Goal: Navigation & Orientation: Find specific page/section

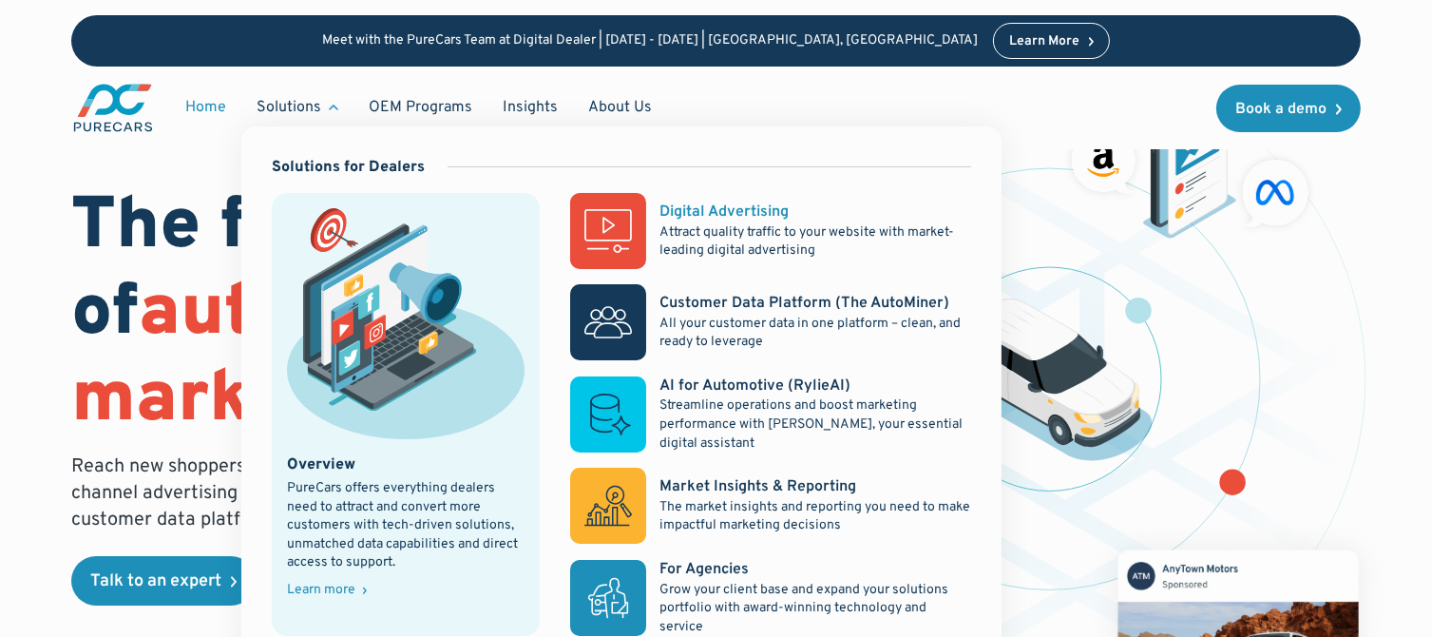
scroll to position [190, 0]
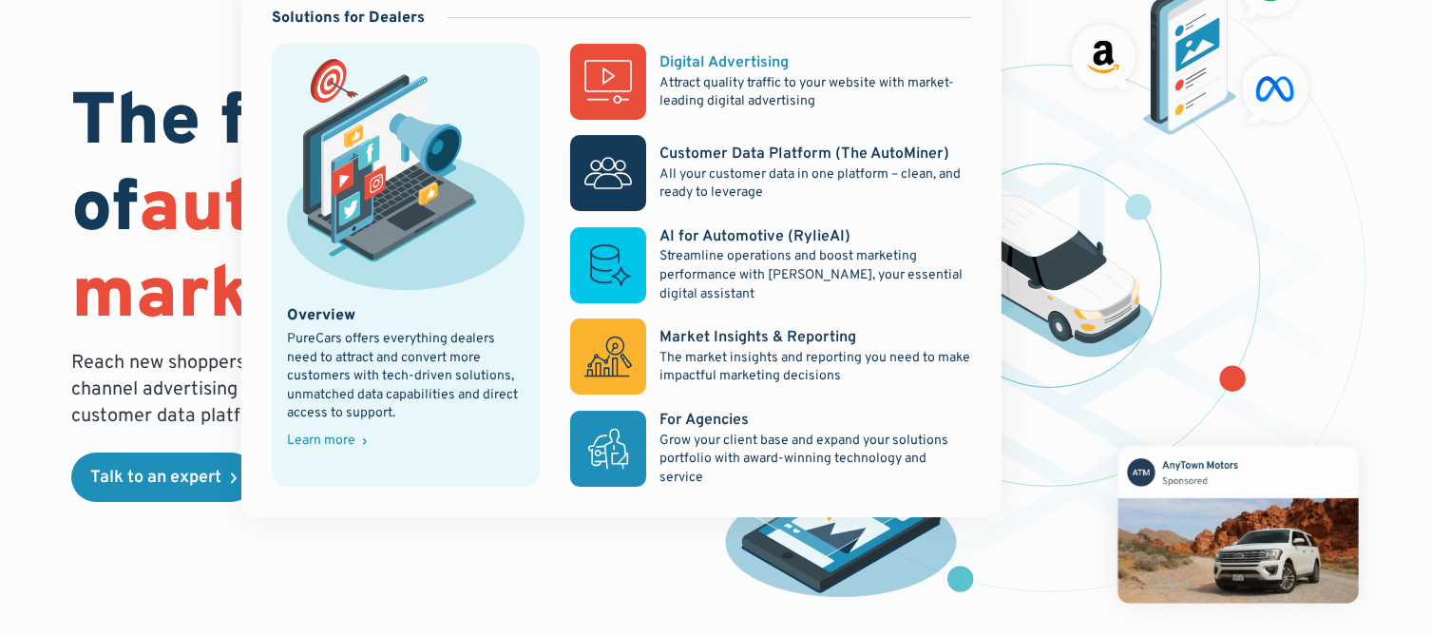
click at [727, 65] on div "Digital Advertising" at bounding box center [724, 62] width 129 height 21
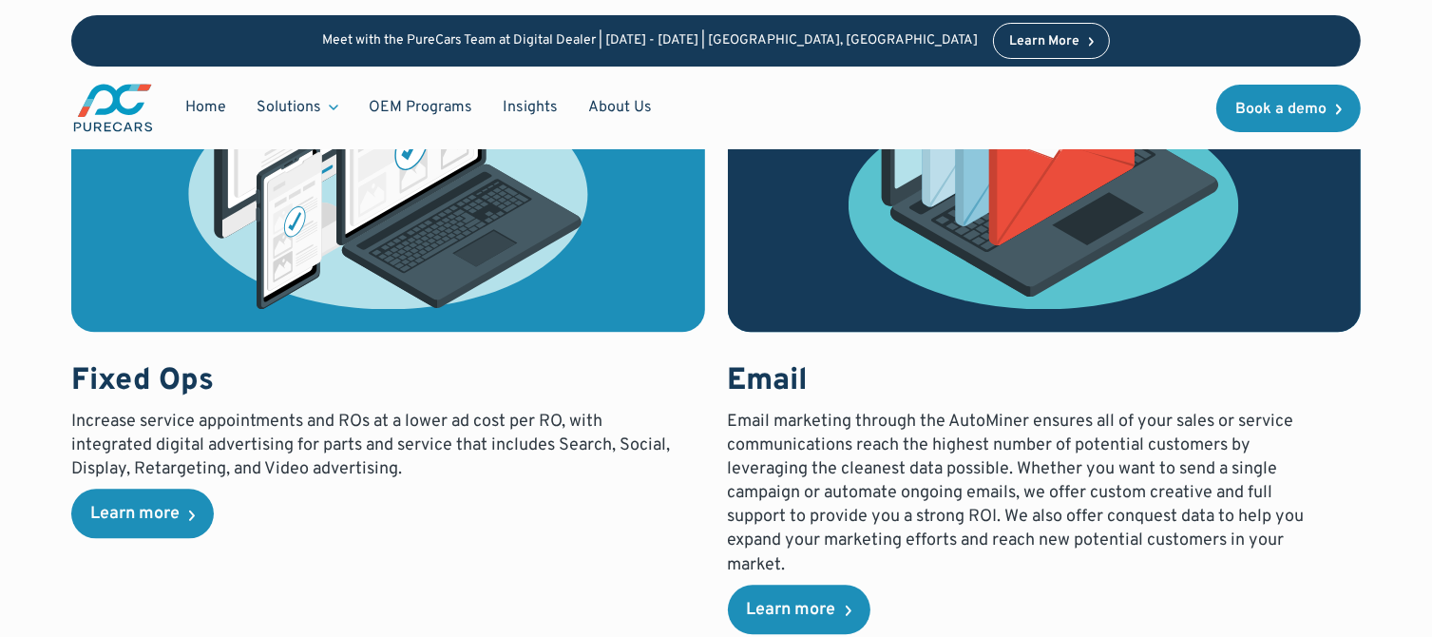
scroll to position [3817, 0]
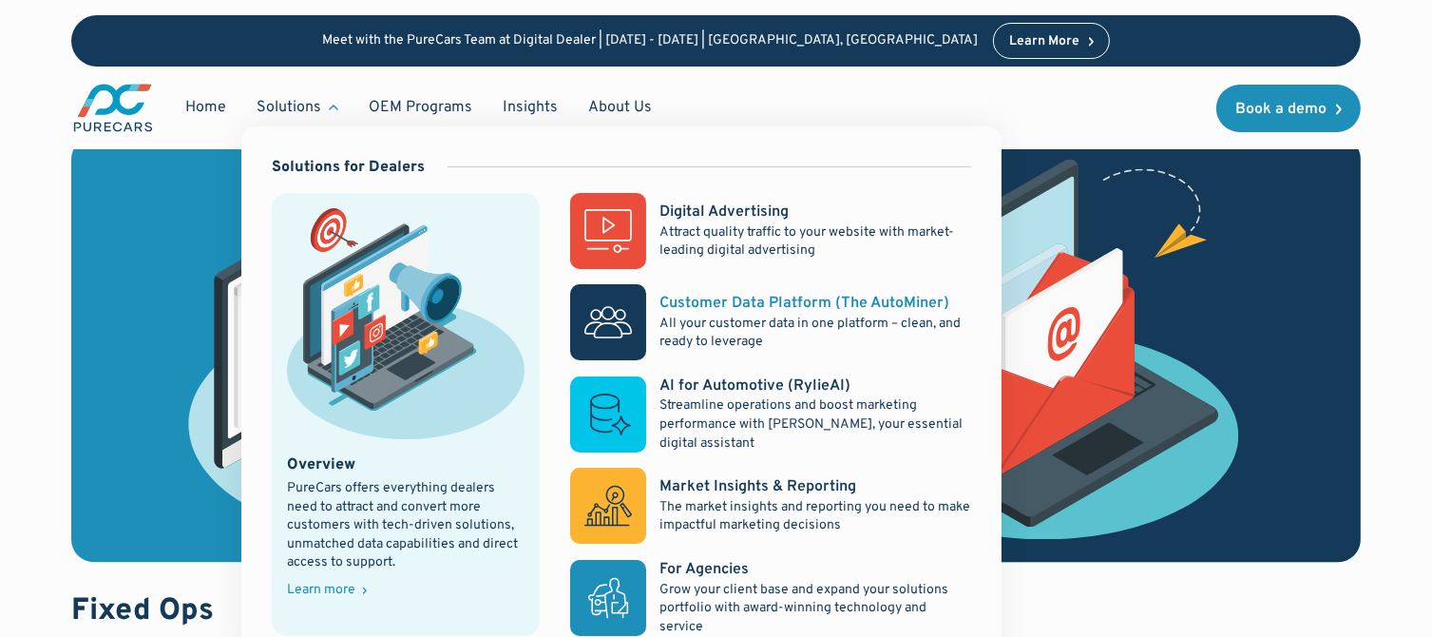
click at [788, 293] on div "Customer Data Platform (The AutoMiner)" at bounding box center [805, 303] width 290 height 21
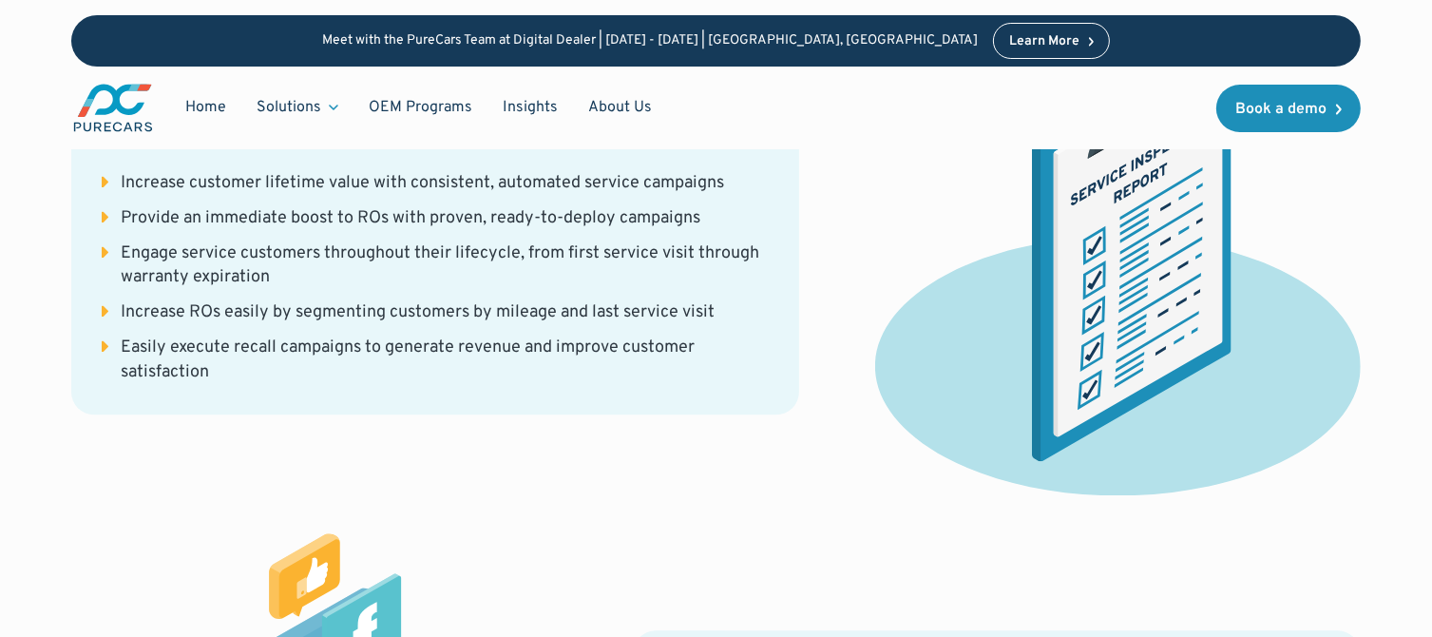
scroll to position [4658, 0]
